Goal: Navigation & Orientation: Find specific page/section

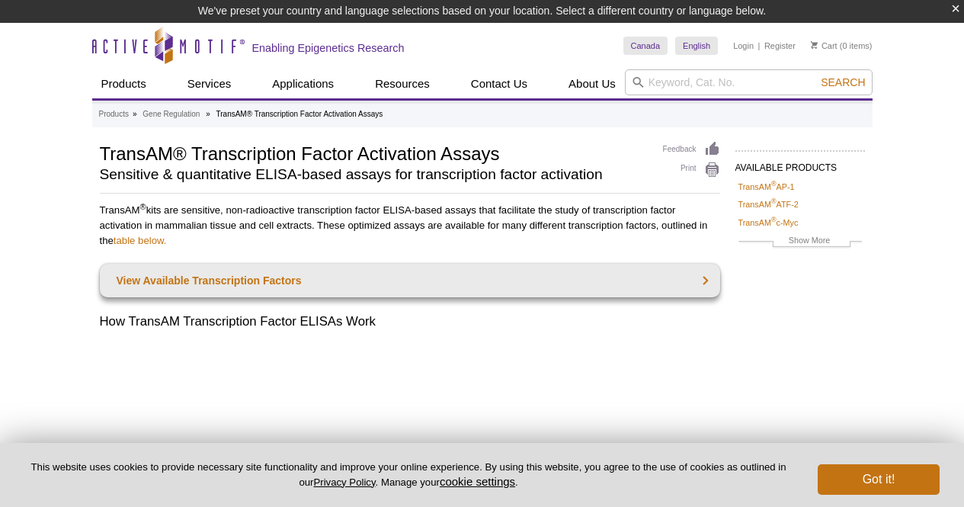
scroll to position [1888, 0]
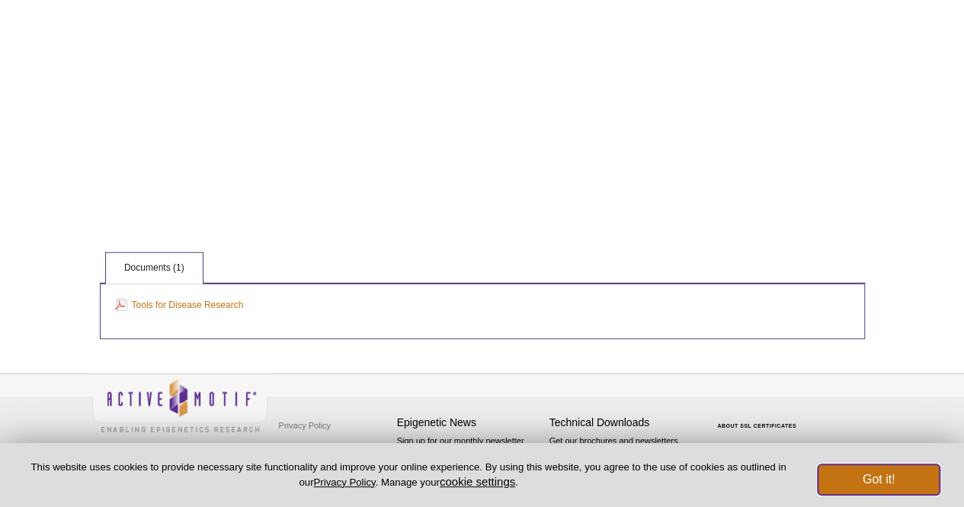
click at [897, 466] on button "Got it!" at bounding box center [879, 479] width 122 height 30
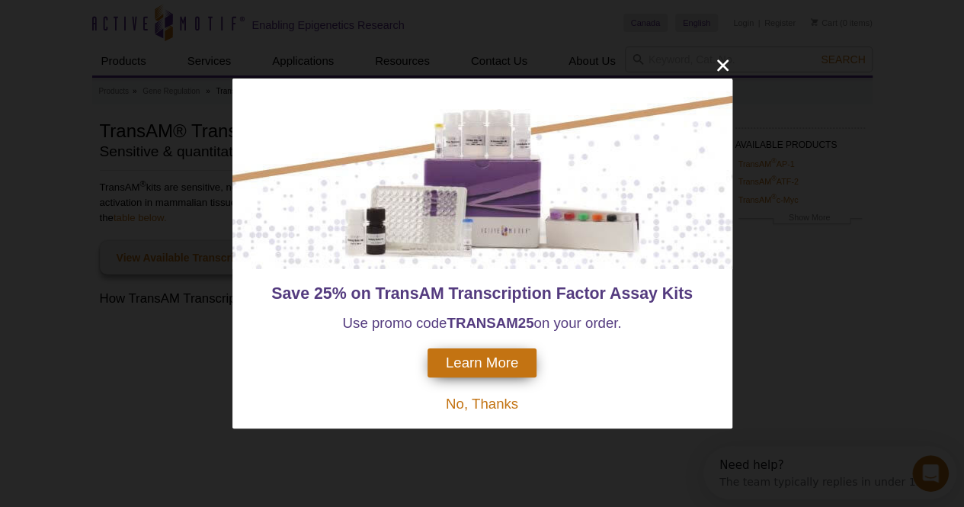
scroll to position [0, 0]
click at [493, 404] on span "No, Thanks" at bounding box center [482, 404] width 72 height 16
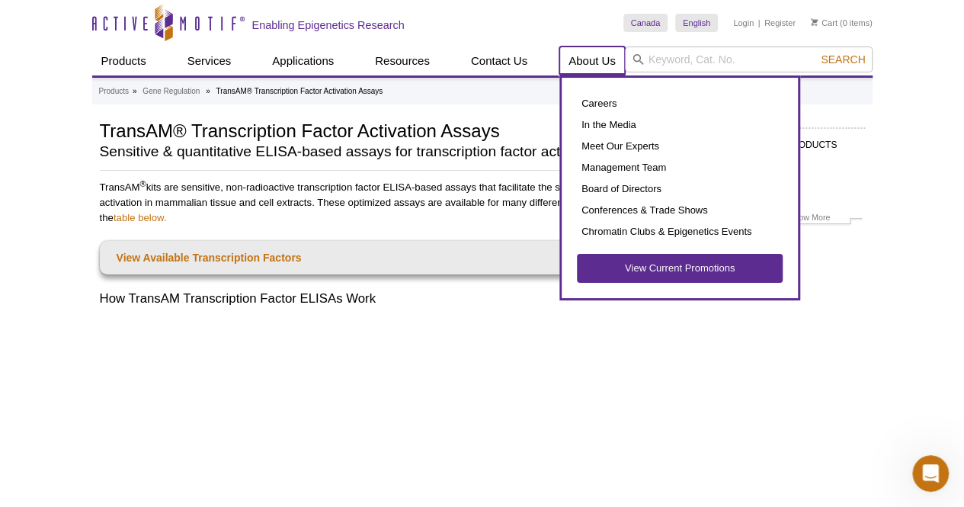
click at [602, 54] on link "About Us" at bounding box center [593, 61] width 66 height 29
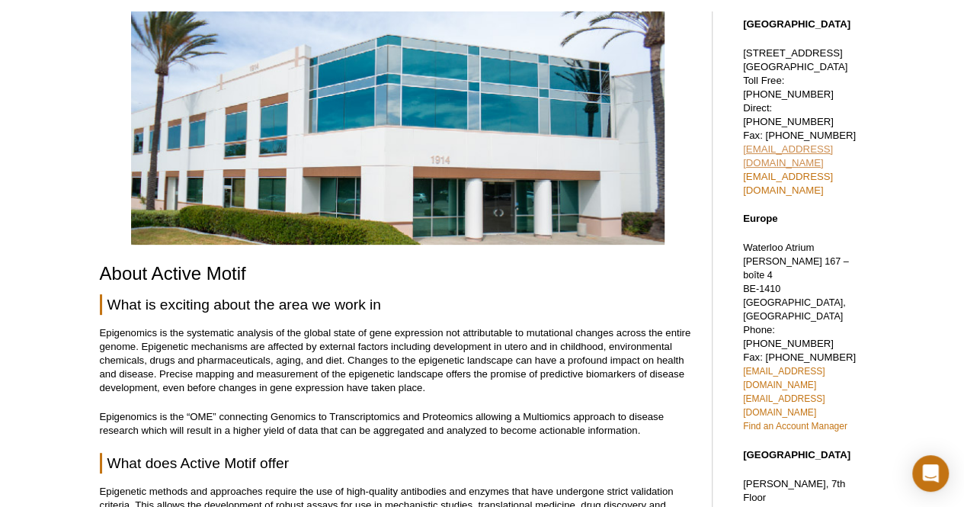
scroll to position [511, 0]
